Goal: Task Accomplishment & Management: Manage account settings

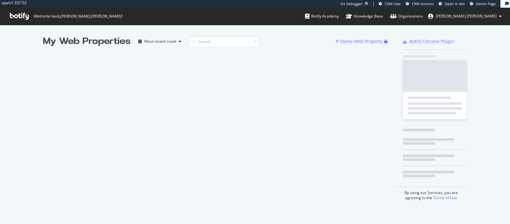
scroll to position [224, 510]
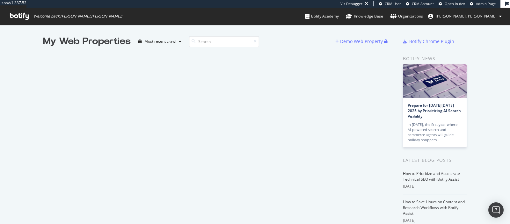
click at [488, 17] on span "[PERSON_NAME].[PERSON_NAME]" at bounding box center [465, 15] width 61 height 5
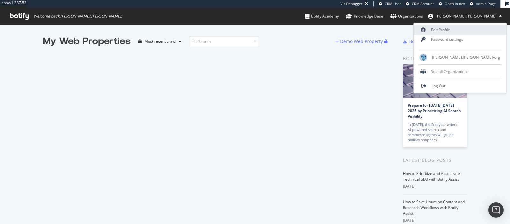
click at [474, 26] on link "Edit Profile" at bounding box center [459, 30] width 93 height 10
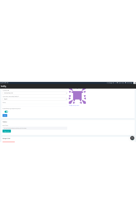
scroll to position [199, 0]
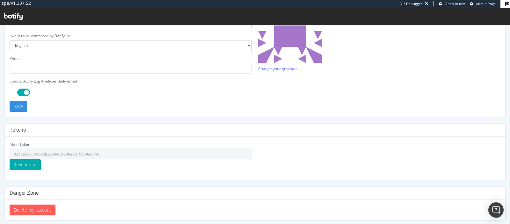
drag, startPoint x: 108, startPoint y: 152, endPoint x: 14, endPoint y: 149, distance: 93.7
click at [14, 149] on input "3315ef37c6f96e282e244ccfb36ead15909a804d" at bounding box center [131, 153] width 242 height 11
click at [308, 92] on div "Username* guillaume.roffe Timezone* Africa/Abidjan Africa/Accra Africa/Addis_Ab…" at bounding box center [254, 50] width 497 height 124
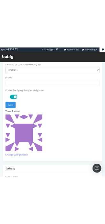
scroll to position [204, 0]
